Goal: Communication & Community: Ask a question

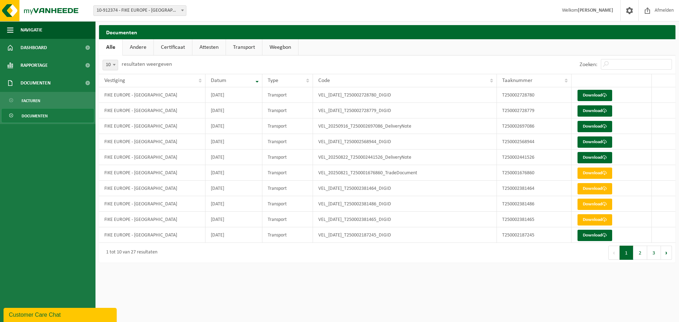
click at [54, 311] on div "Customer Care Chat" at bounding box center [60, 315] width 103 height 8
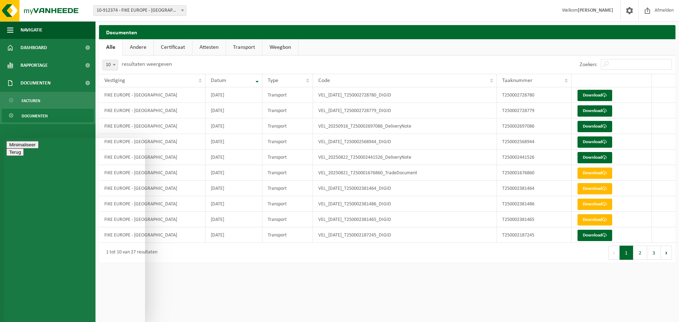
click at [24, 148] on button "Menu" at bounding box center [14, 151] width 17 height 7
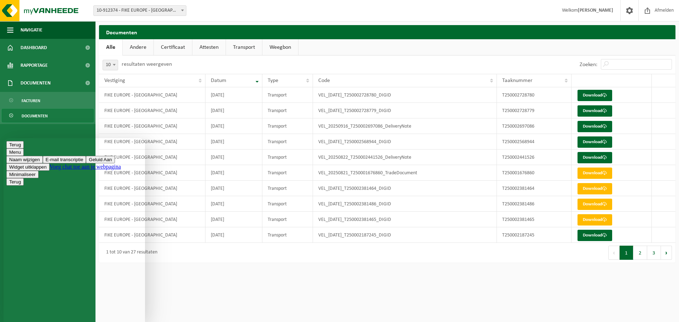
paste textarea "Beste We hebben een audit uitgevoerd op onze brandkasten, en een aantal vervall…"
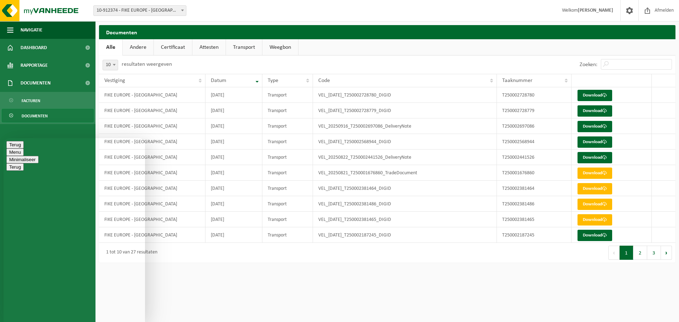
type textarea "B"
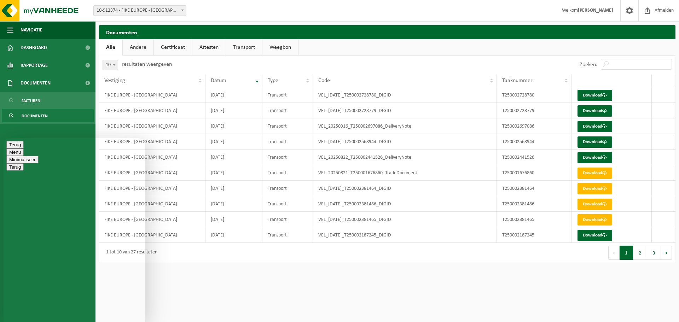
click at [39, 156] on button "Minimaliseer" at bounding box center [22, 159] width 32 height 7
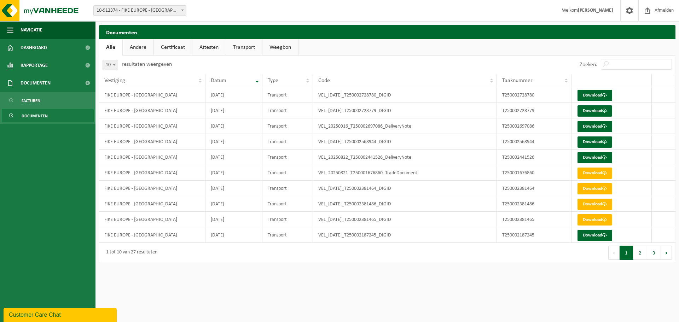
click at [42, 313] on div "Customer Care Chat" at bounding box center [60, 315] width 103 height 8
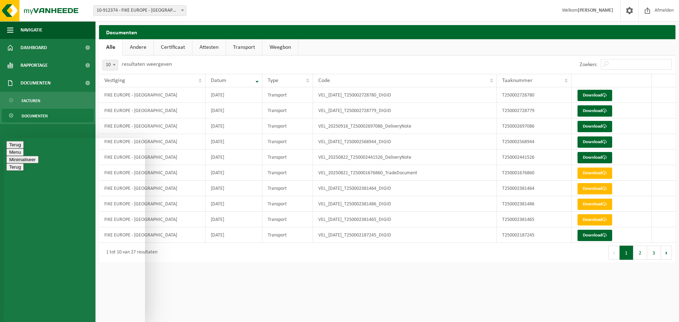
click at [21, 153] on span "secondary" at bounding box center [21, 152] width 0 height 5
paste textarea "Beste We hebben een audit uitgevoerd op onze brandkasten, en een aantal vervall…"
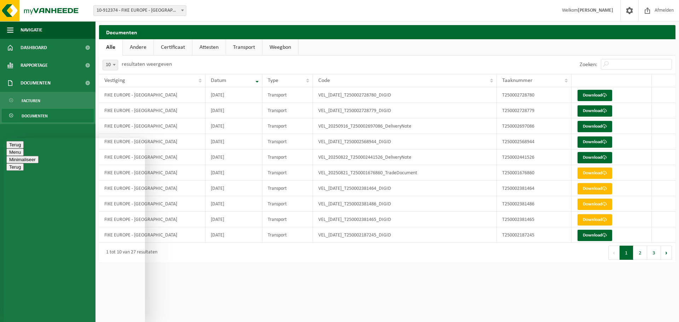
type textarea "Beste We hebben een audit uitgevoerd op onze brandkasten, en een aantal vervall…"
click at [14, 148] on button "Terug" at bounding box center [14, 144] width 17 height 7
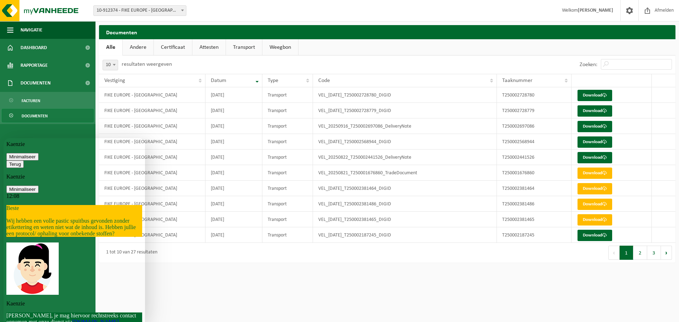
scroll to position [112, 0]
click at [9, 162] on icon "button" at bounding box center [9, 164] width 0 height 5
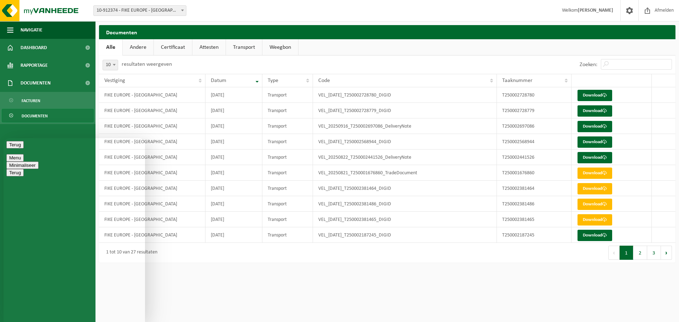
scroll to position [37, 0]
click at [204, 290] on html "Vestiging: 10-912374 - FIKE EUROPE - HERENTALS 10-912374 - FIKE EUROPE - HERENT…" at bounding box center [339, 161] width 679 height 322
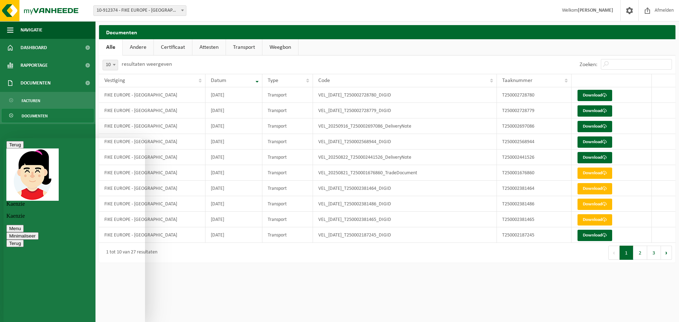
scroll to position [144, 0]
type textarea "Via mail is ideaal, bedankt"
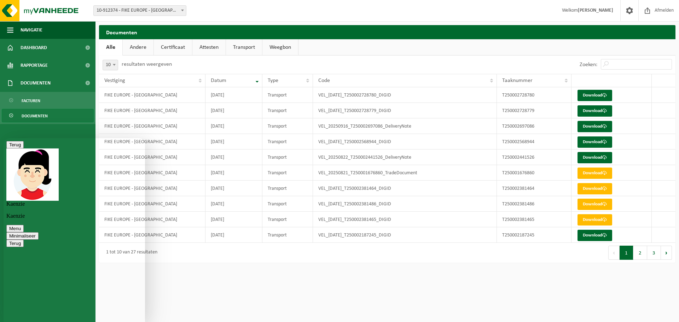
click at [39, 232] on button "Minimaliseer" at bounding box center [22, 235] width 32 height 7
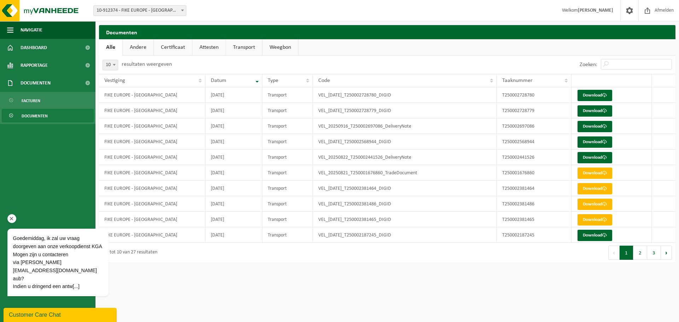
click at [51, 267] on span "[PERSON_NAME], ik zal uw vraag doorgeven aan onze verkoopdienst KGA Mogen zijn …" at bounding box center [57, 262] width 89 height 54
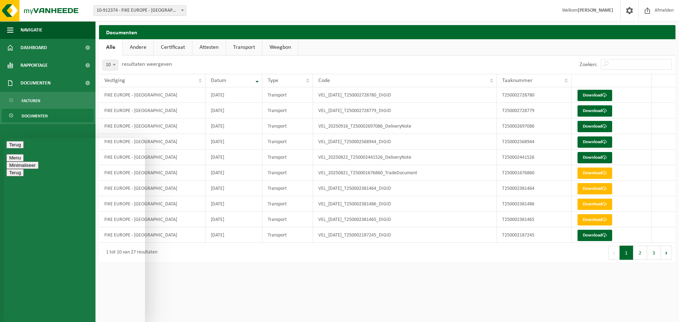
scroll to position [413, 0]
